Goal: Task Accomplishment & Management: Use online tool/utility

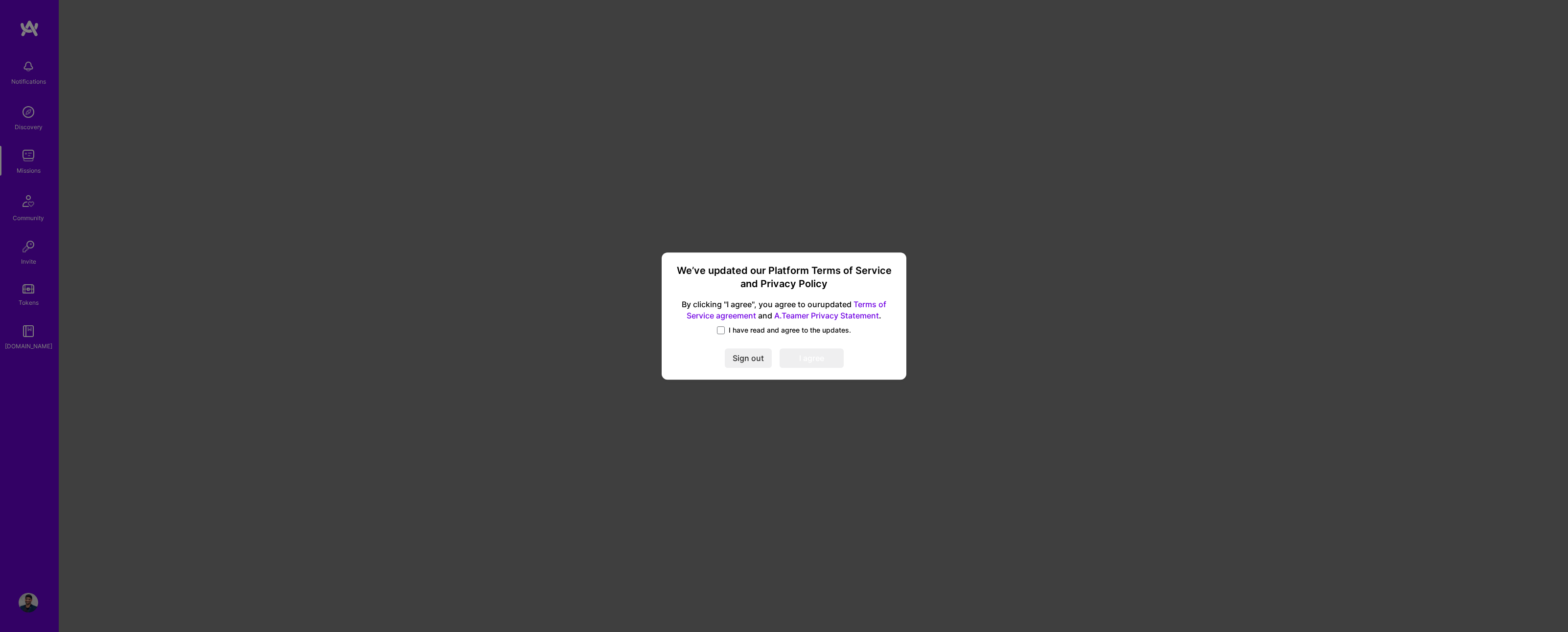
click at [726, 330] on label "I have read and agree to the updates." at bounding box center [784, 330] width 134 height 10
click at [0, 0] on input "I have read and agree to the updates." at bounding box center [0, 0] width 0 height 0
click at [816, 363] on button "I agree" at bounding box center [811, 358] width 64 height 19
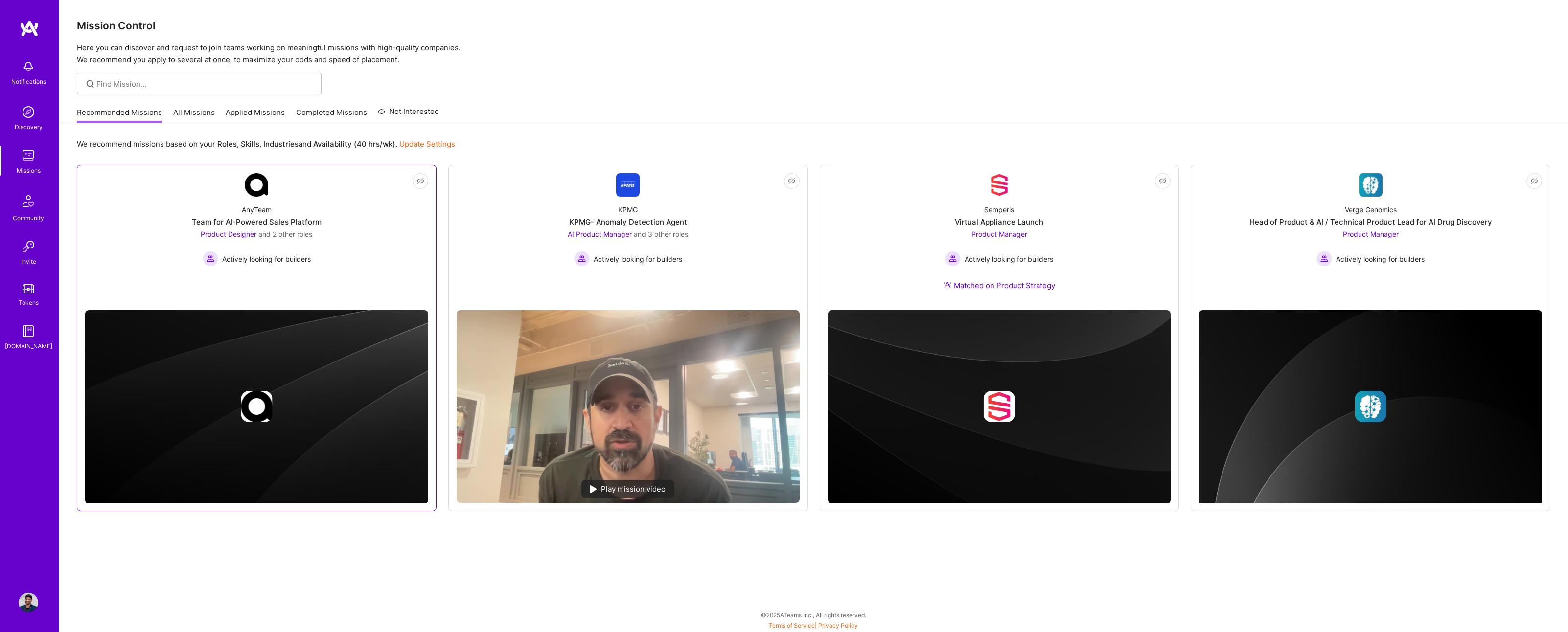
click at [191, 352] on img at bounding box center [257, 407] width 343 height 193
click at [198, 384] on img at bounding box center [257, 407] width 343 height 193
click at [328, 378] on img at bounding box center [257, 407] width 343 height 193
click at [264, 201] on div "AnyTeam Team for AI-Powered Sales Platform Product Designer and 2 other roles A…" at bounding box center [257, 231] width 343 height 70
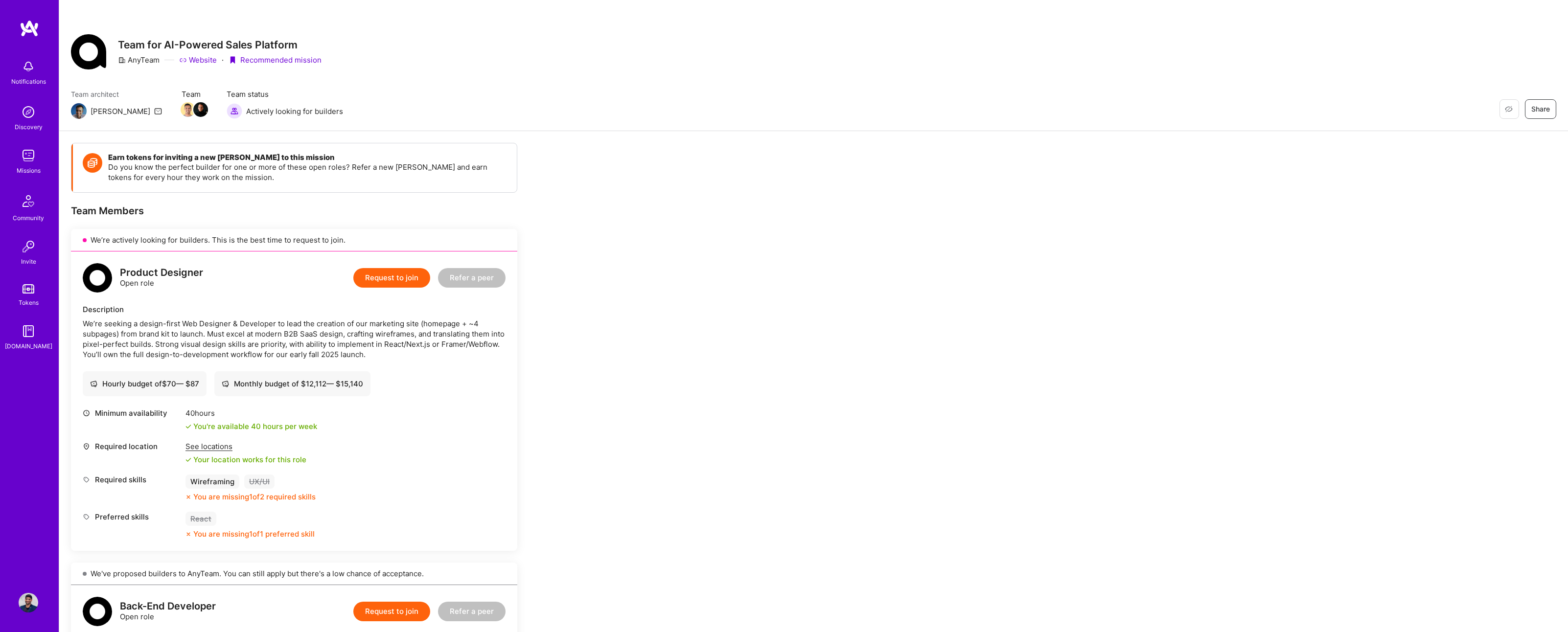
click at [93, 111] on div "[PERSON_NAME]" at bounding box center [121, 111] width 60 height 10
click at [74, 111] on img at bounding box center [79, 111] width 16 height 16
click at [154, 111] on icon at bounding box center [158, 111] width 8 height 8
click at [197, 58] on link "Website" at bounding box center [198, 60] width 38 height 10
